Goal: Information Seeking & Learning: Learn about a topic

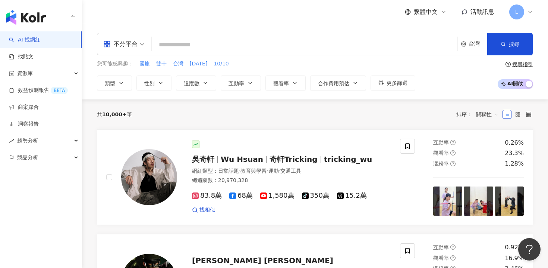
click at [302, 43] on input "search" at bounding box center [305, 45] width 300 height 14
type input "*"
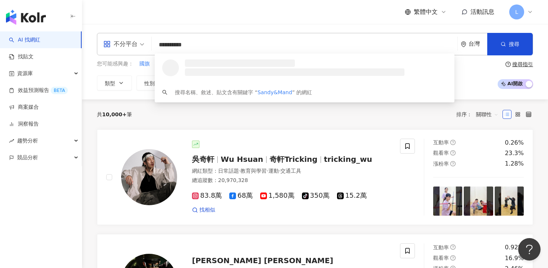
type input "**********"
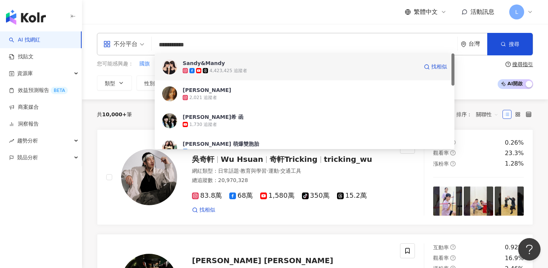
click at [287, 75] on div "Sandy&Mandy 4,423,425 追蹤者 找相似" at bounding box center [305, 66] width 300 height 27
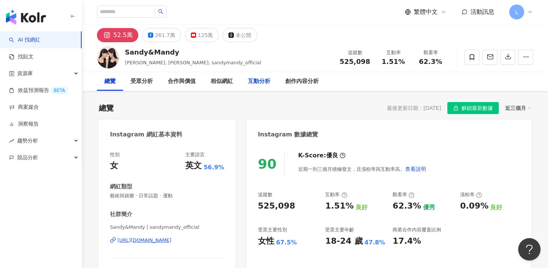
click at [247, 84] on div "互動分析" at bounding box center [259, 81] width 37 height 19
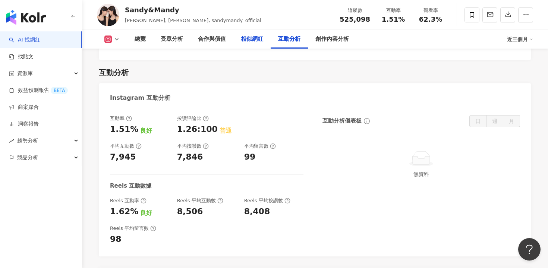
click at [245, 46] on div "相似網紅" at bounding box center [252, 39] width 37 height 19
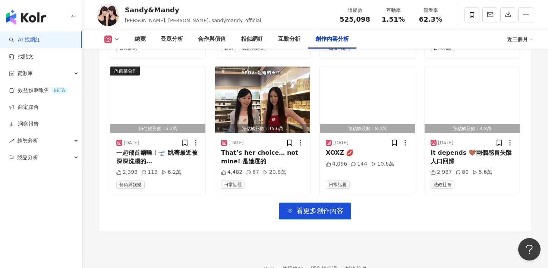
scroll to position [2397, 0]
